Goal: Navigation & Orientation: Find specific page/section

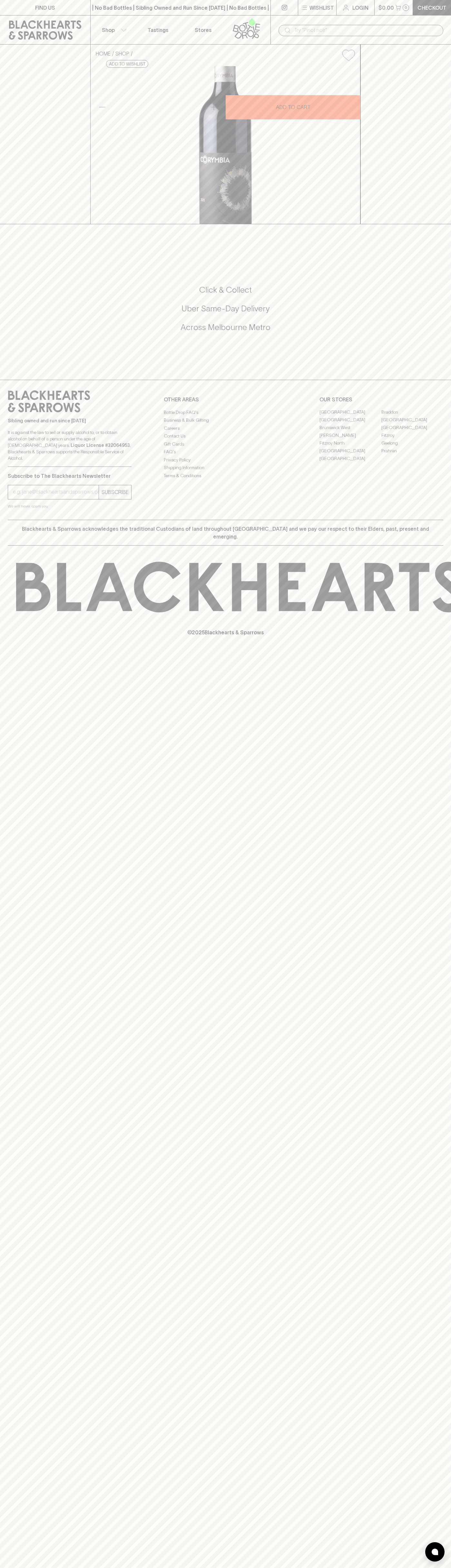
click at [412, 416] on link "Braddon" at bounding box center [412, 412] width 62 height 7
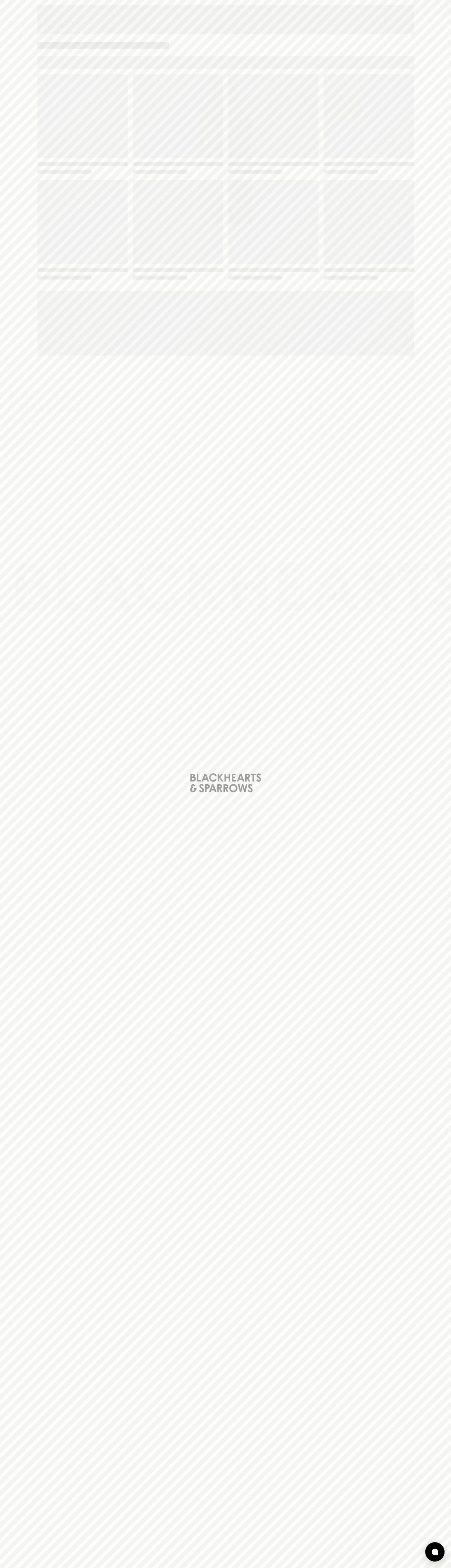
click at [307, 189] on span "Loading" at bounding box center [274, 222] width 90 height 84
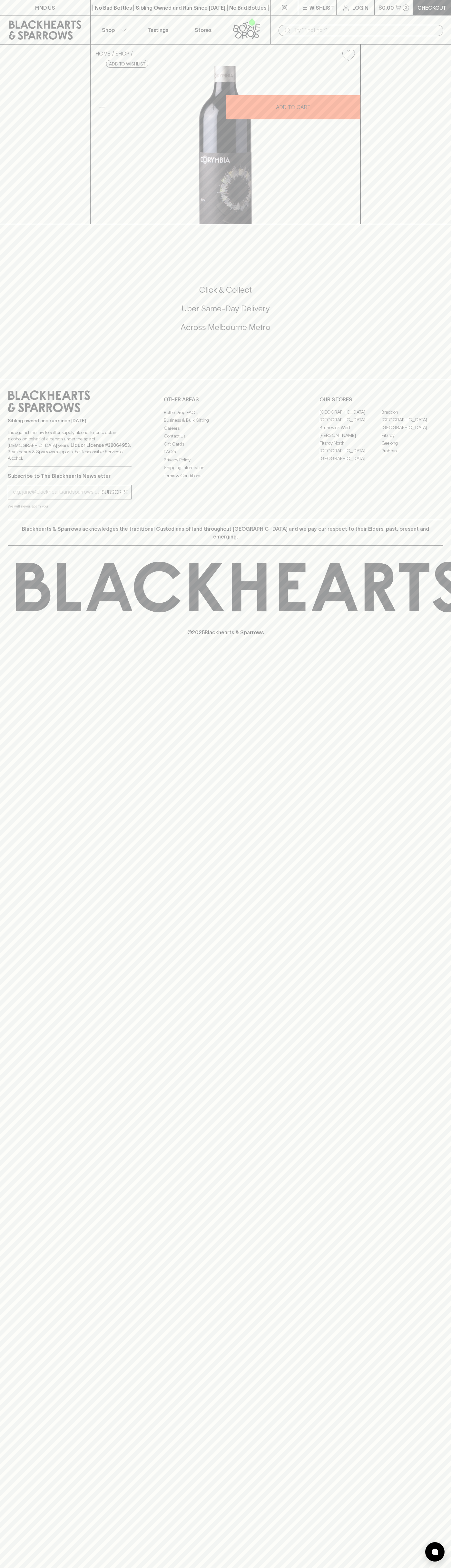
click at [304, 2] on button "Wishlist" at bounding box center [317, 7] width 38 height 16
click at [420, 502] on div at bounding box center [225, 784] width 451 height 1568
click at [270, 1568] on html "FIND US | No Bad Bottles | Sibling Owned and Run Since [DATE] | No Bad Bottles …" at bounding box center [225, 784] width 451 height 1568
click at [28, 1010] on div at bounding box center [225, 784] width 451 height 1568
